Goal: Navigation & Orientation: Find specific page/section

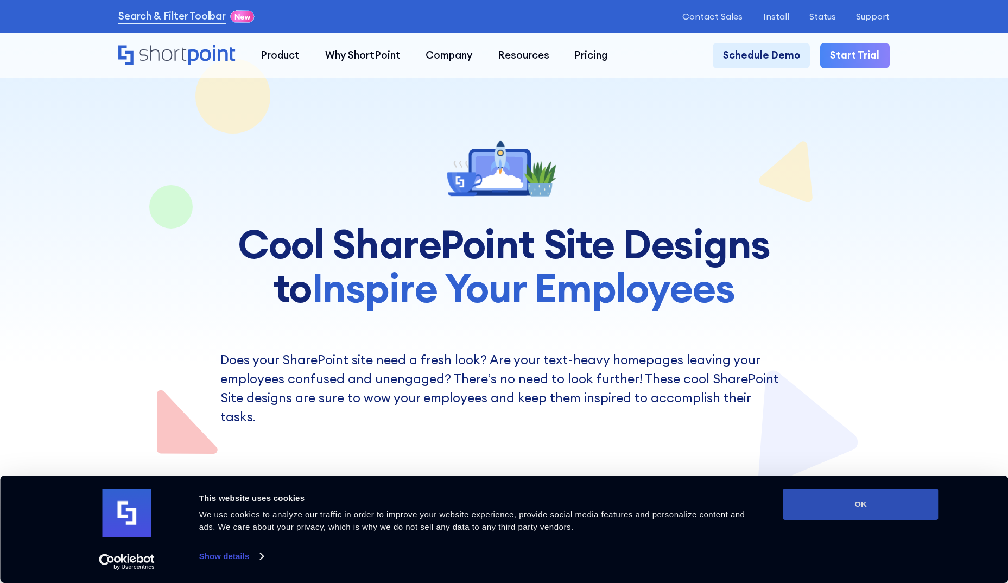
click at [886, 509] on button "OK" at bounding box center [861, 504] width 155 height 31
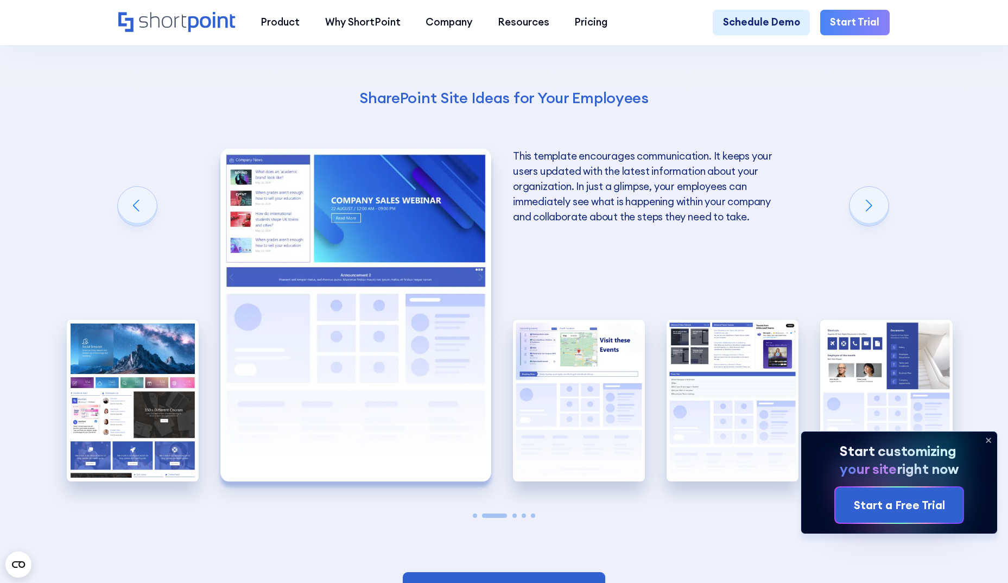
scroll to position [2118, 0]
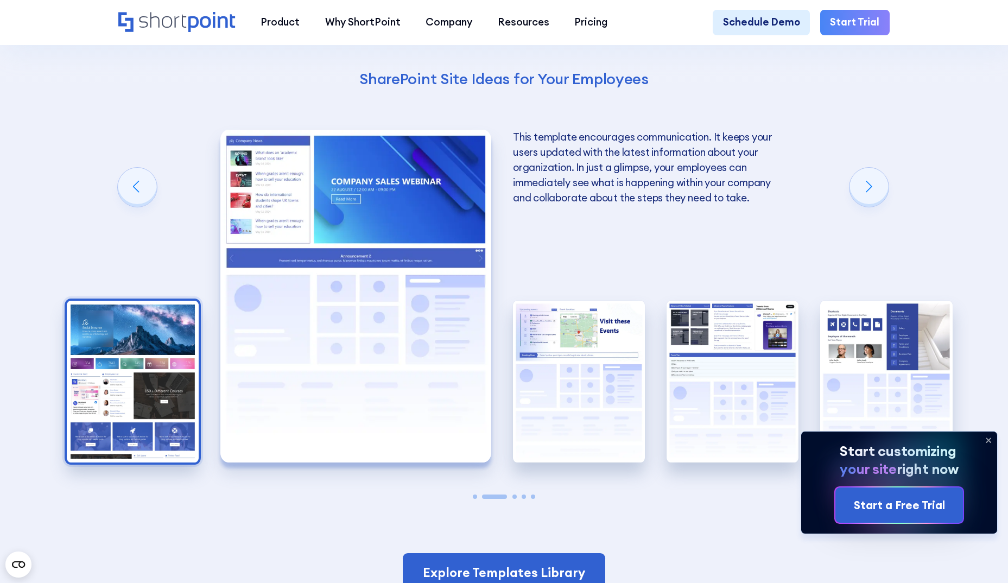
click at [149, 327] on img "1 / 5" at bounding box center [133, 382] width 132 height 162
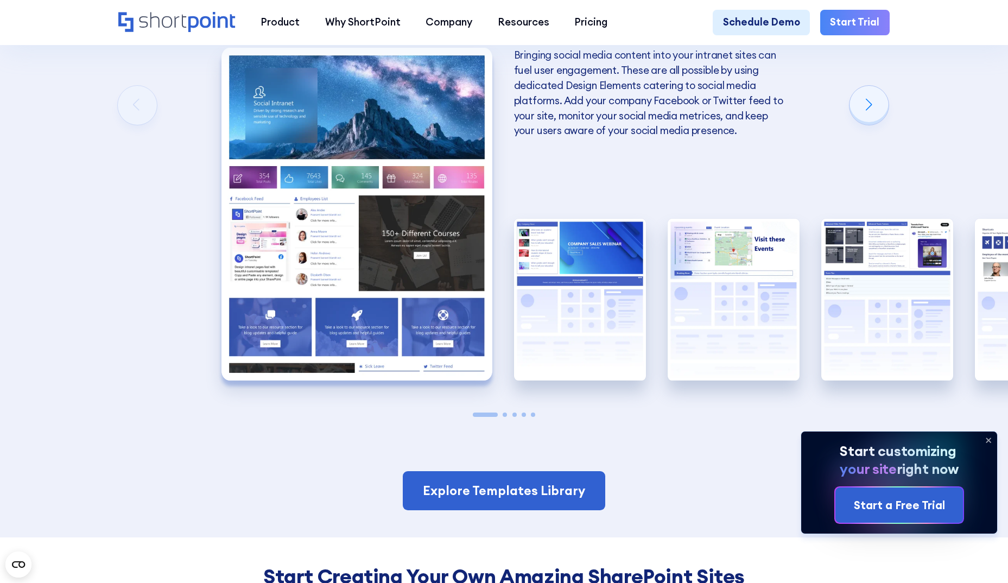
scroll to position [2172, 0]
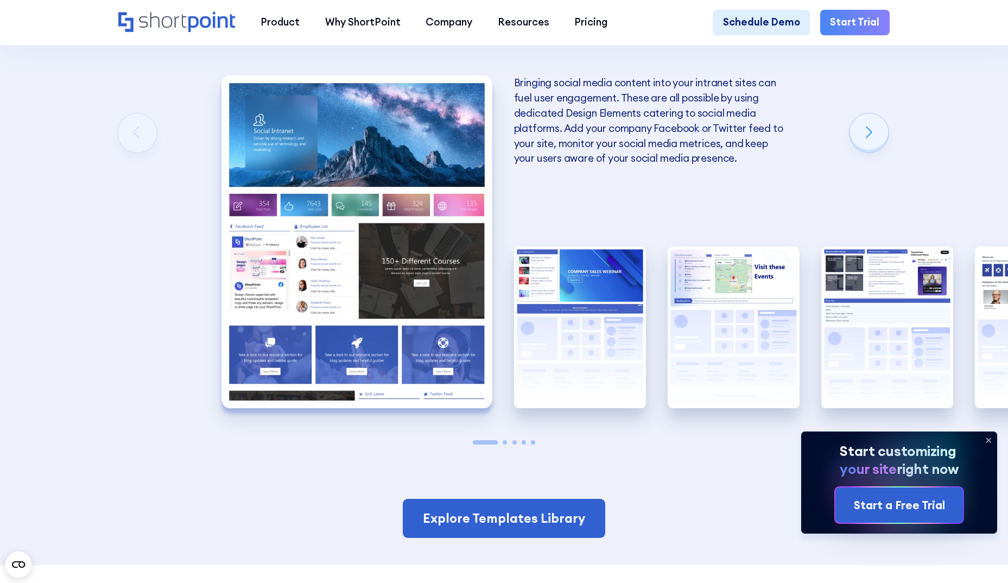
click at [505, 443] on span "Go to slide 2" at bounding box center [505, 442] width 4 height 4
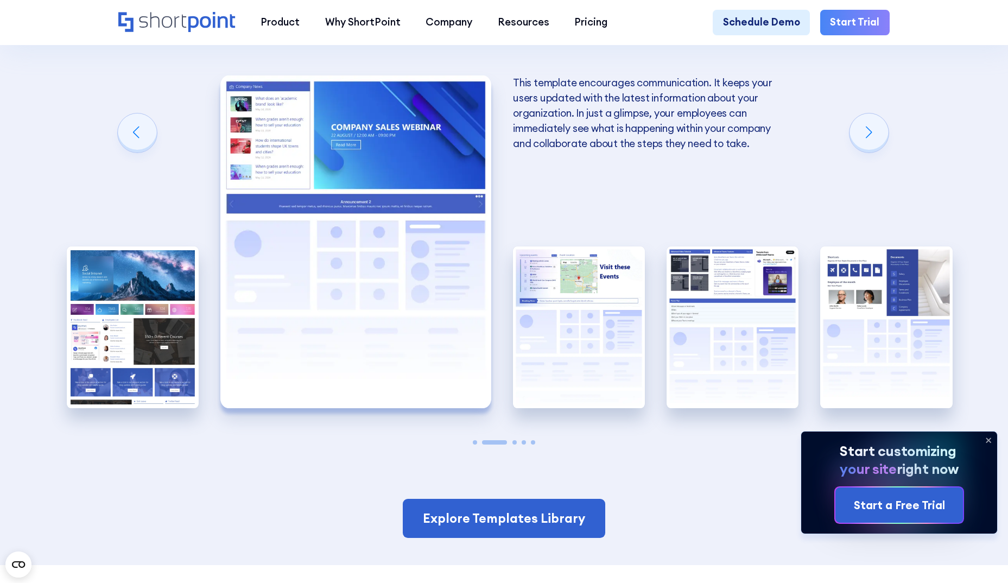
click at [517, 441] on div at bounding box center [504, 442] width 132 height 4
click at [518, 441] on div at bounding box center [504, 442] width 132 height 4
click at [515, 443] on span "Go to slide 3" at bounding box center [515, 442] width 4 height 4
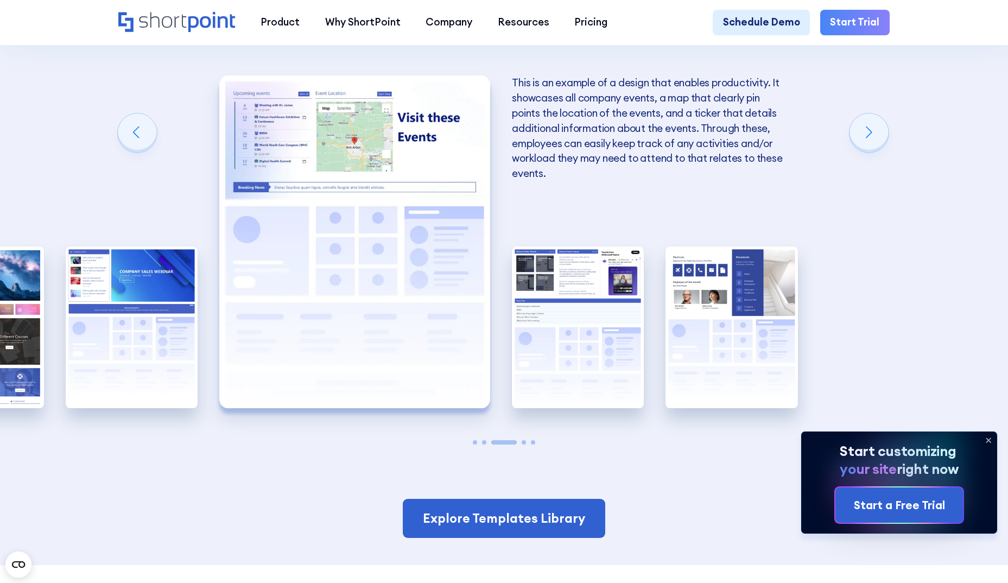
click at [528, 442] on div at bounding box center [504, 442] width 132 height 4
click at [523, 443] on span "Go to slide 4" at bounding box center [524, 442] width 4 height 4
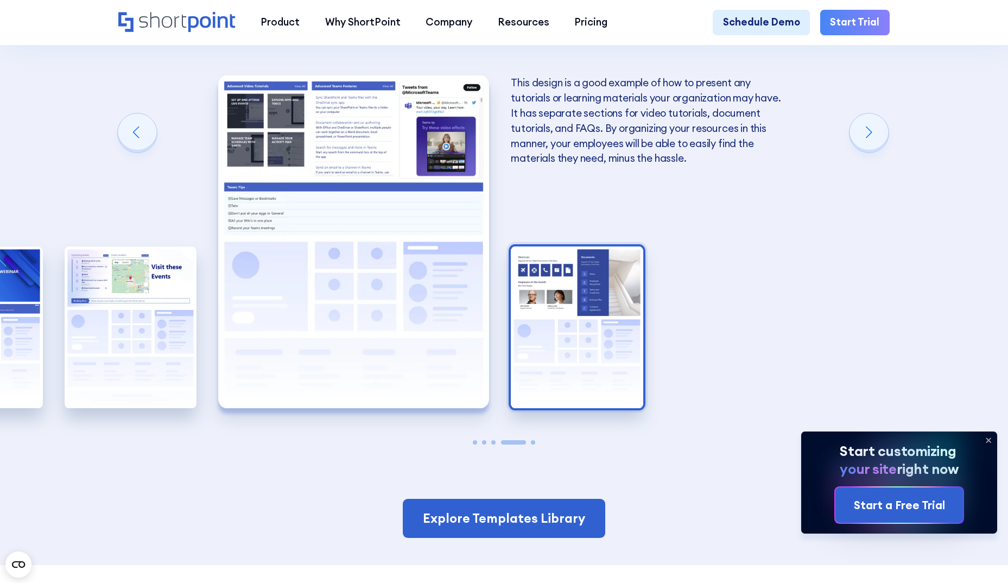
click at [565, 324] on img "5 / 5" at bounding box center [577, 328] width 132 height 162
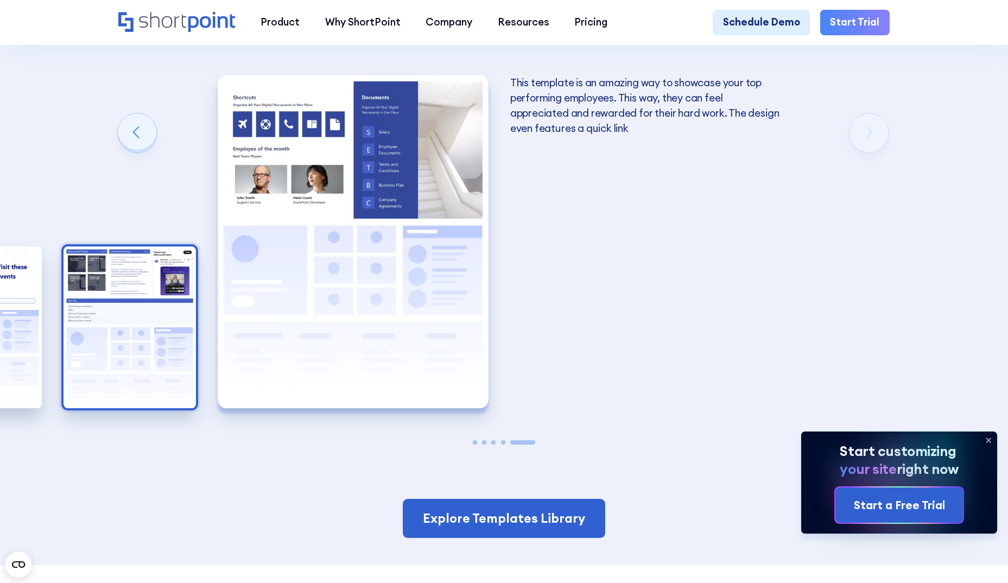
click at [158, 354] on img "4 / 5" at bounding box center [130, 328] width 132 height 162
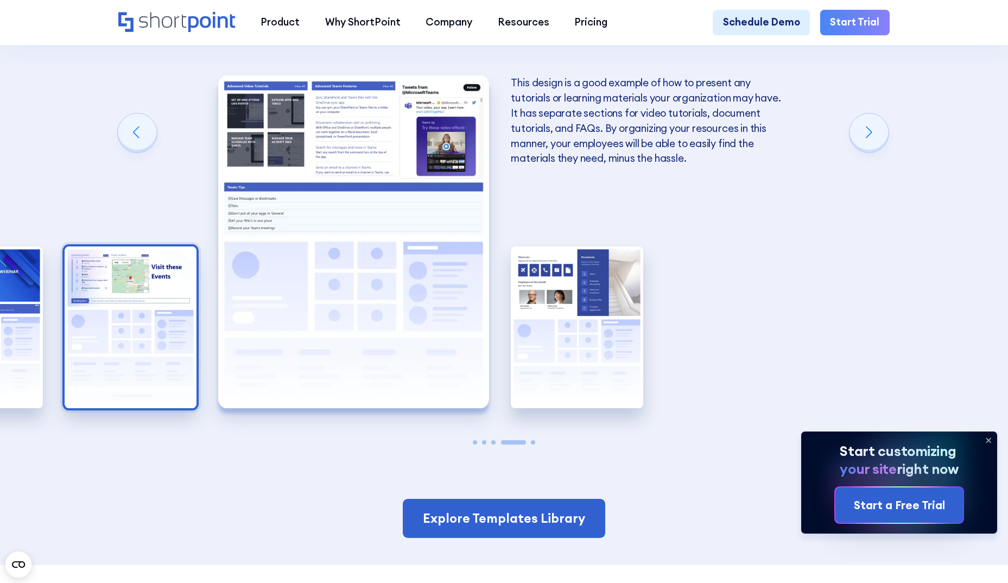
click at [78, 352] on img "3 / 5" at bounding box center [131, 328] width 132 height 162
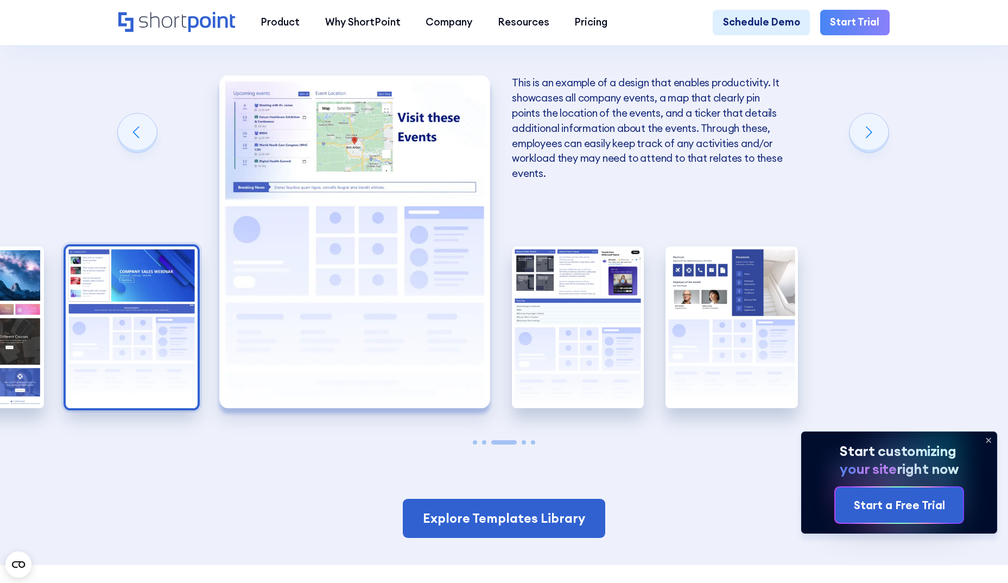
click at [121, 356] on img "2 / 5" at bounding box center [132, 328] width 132 height 162
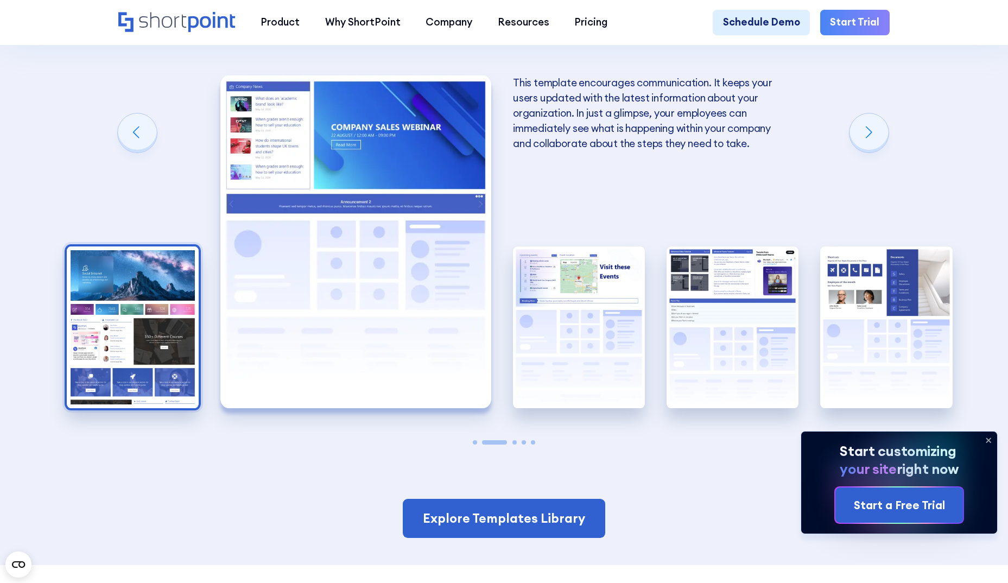
click at [114, 351] on img "1 / 5" at bounding box center [133, 328] width 132 height 162
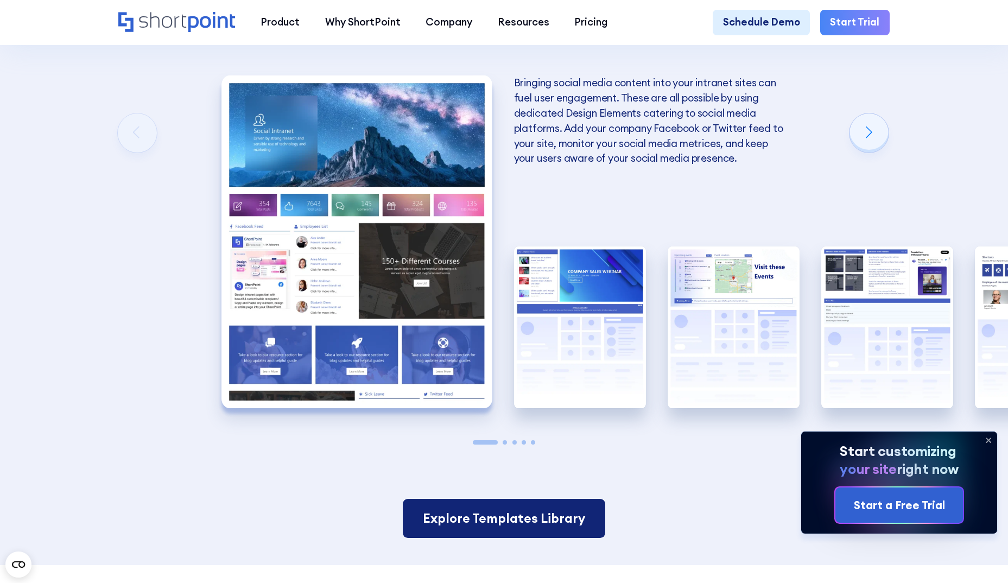
click at [461, 518] on link "Explore Templates Library" at bounding box center [504, 518] width 203 height 39
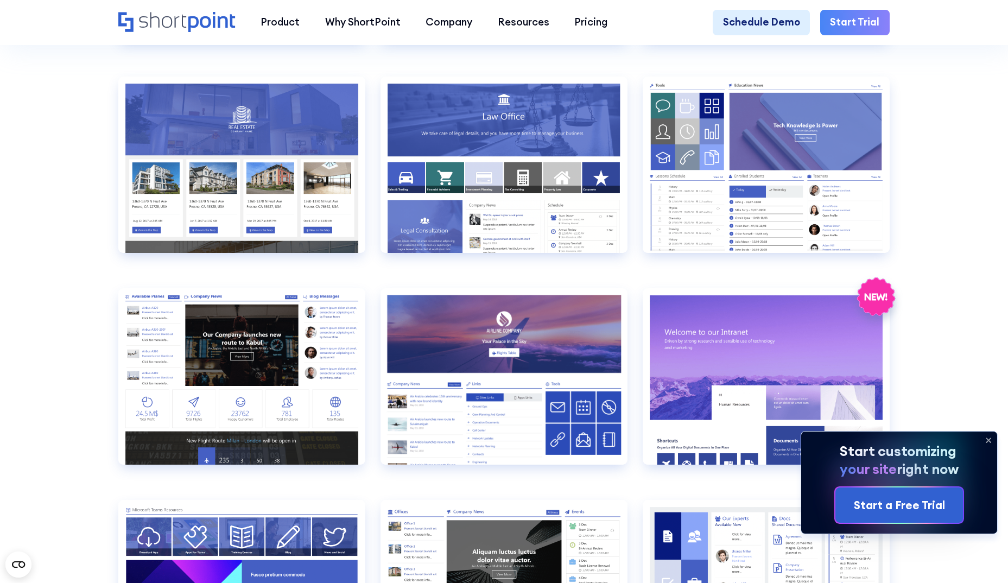
scroll to position [1358, 0]
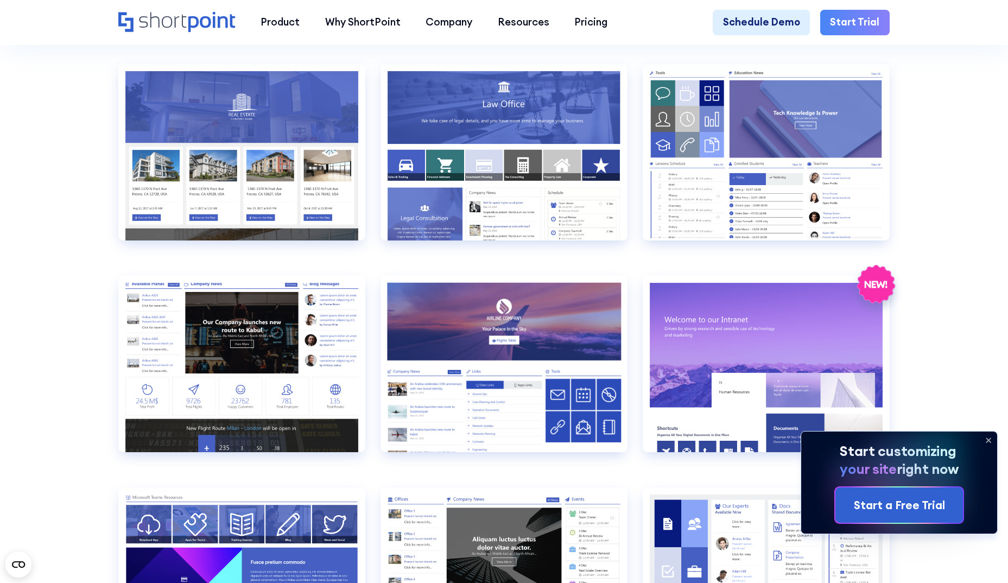
click at [989, 439] on icon at bounding box center [988, 440] width 17 height 17
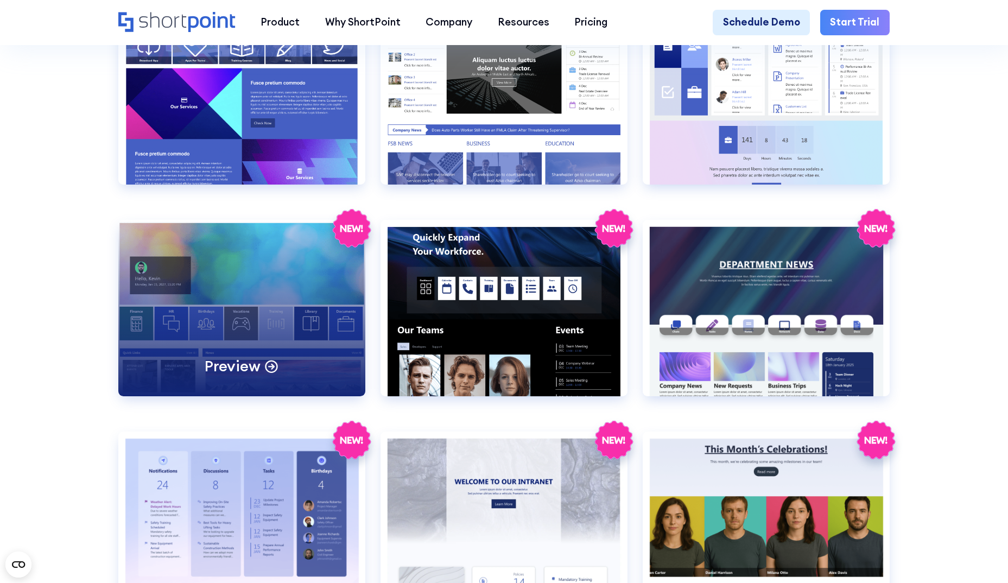
scroll to position [1846, 0]
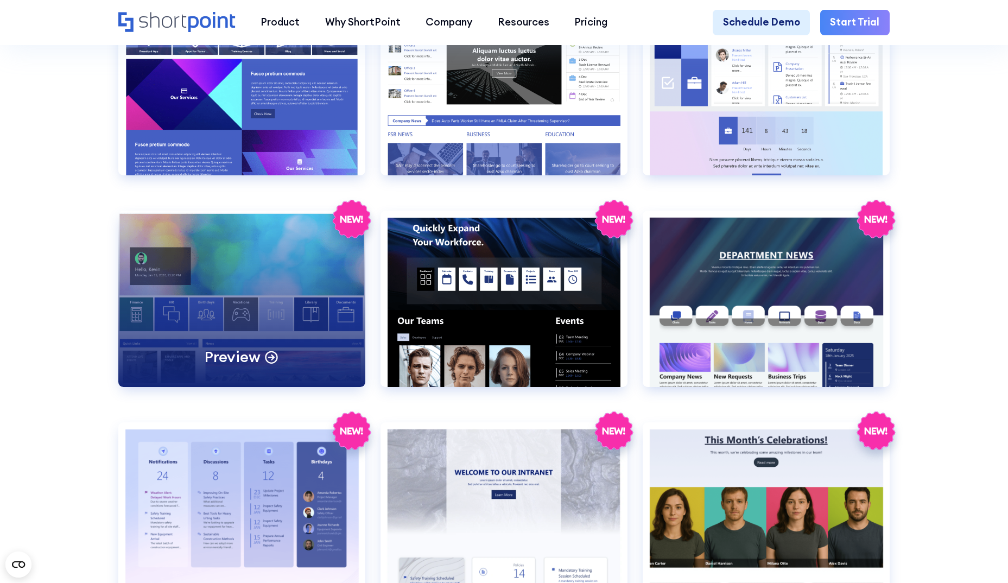
click at [255, 288] on div "Preview" at bounding box center [241, 299] width 247 height 176
